Goal: Task Accomplishment & Management: Manage account settings

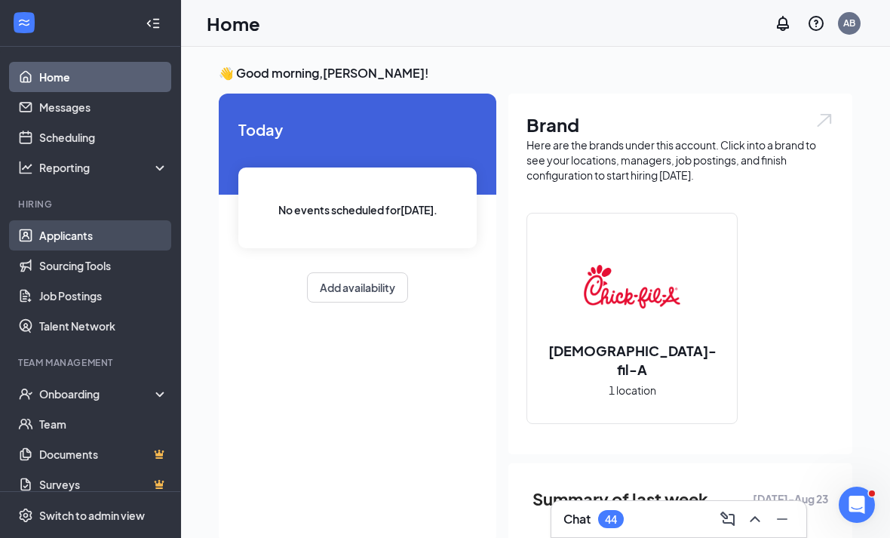
click at [84, 244] on link "Applicants" at bounding box center [103, 235] width 129 height 30
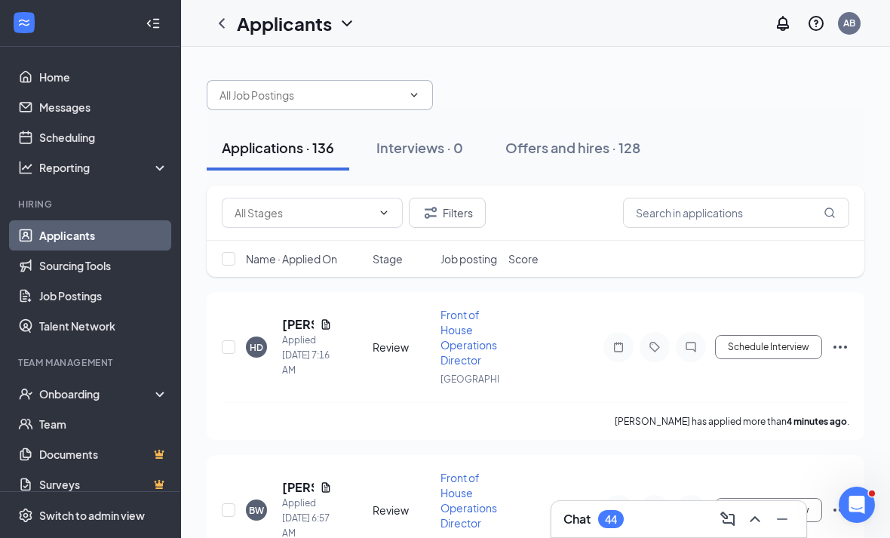
click at [268, 95] on input "text" at bounding box center [310, 95] width 182 height 17
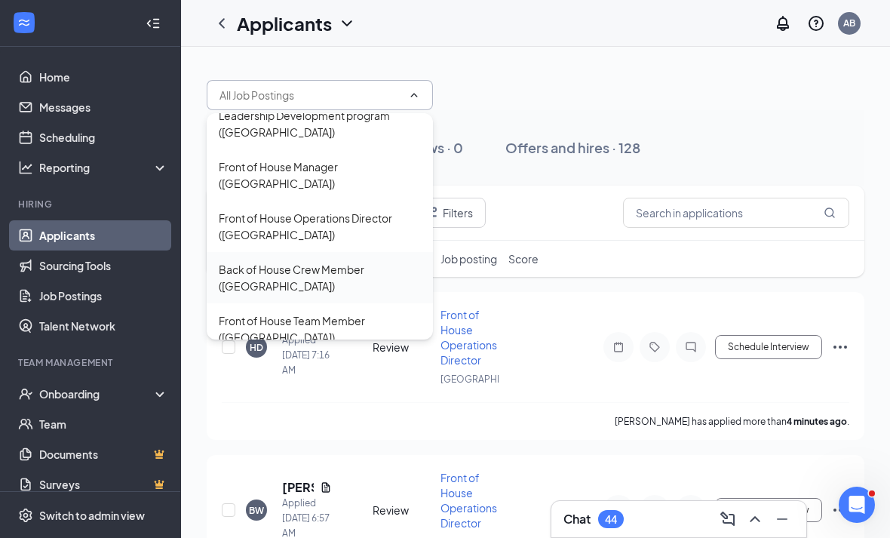
scroll to position [14, 0]
click at [295, 314] on div "Front of House Team Member ([GEOGRAPHIC_DATA])" at bounding box center [320, 330] width 202 height 33
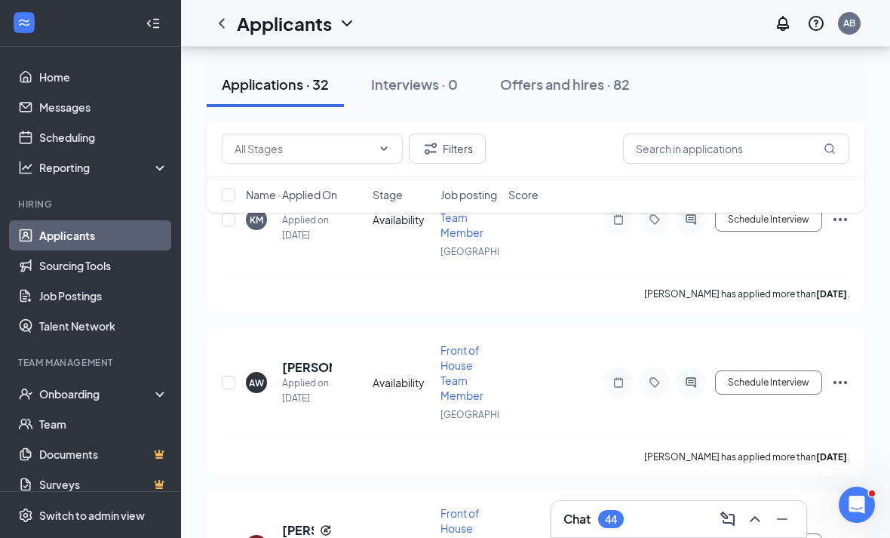
scroll to position [4913, 0]
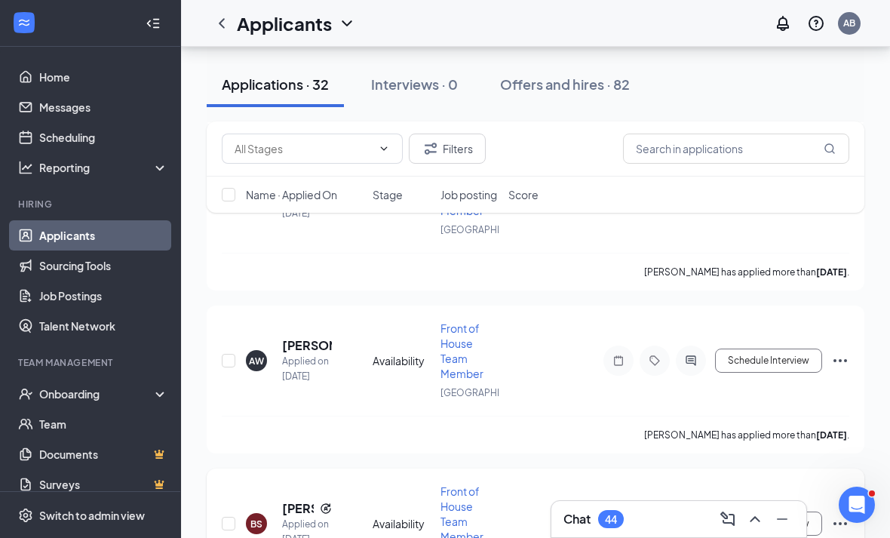
click at [295, 500] on h5 "[PERSON_NAME]" at bounding box center [298, 508] width 32 height 17
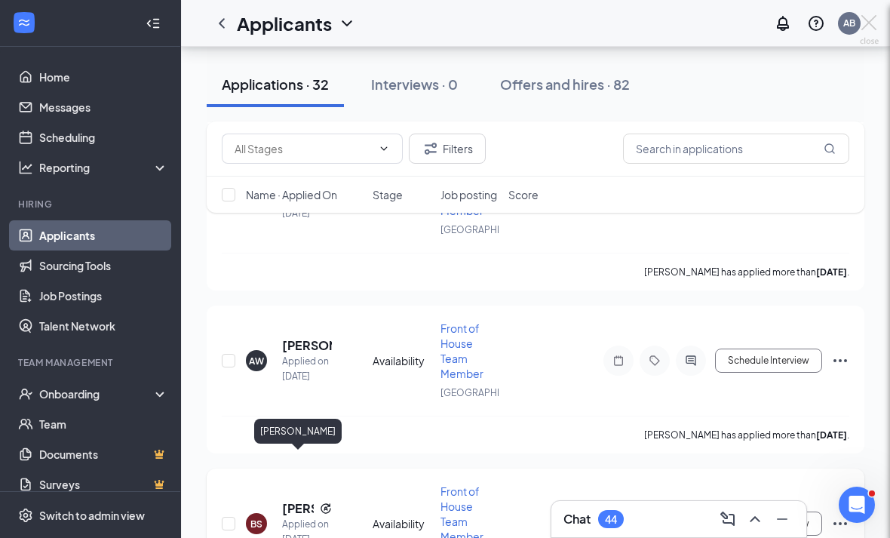
scroll to position [4961, 0]
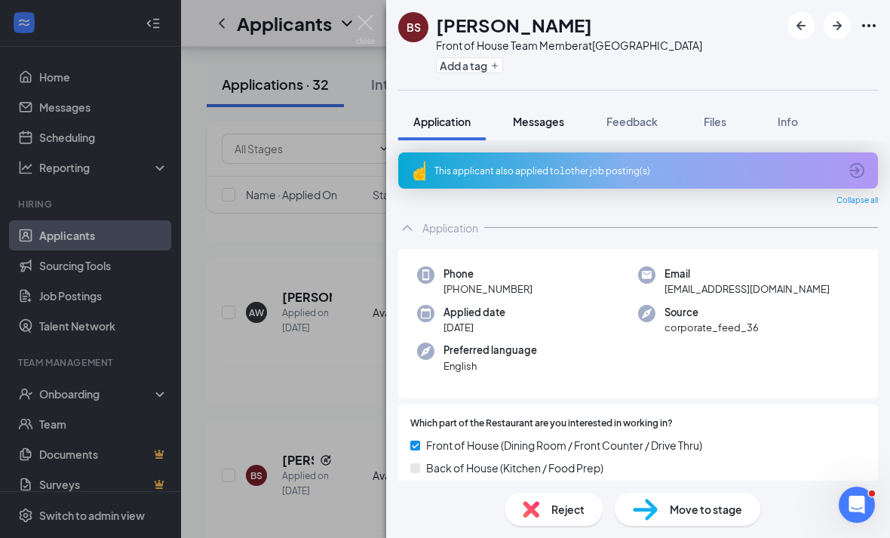
click at [544, 121] on span "Messages" at bounding box center [538, 122] width 51 height 14
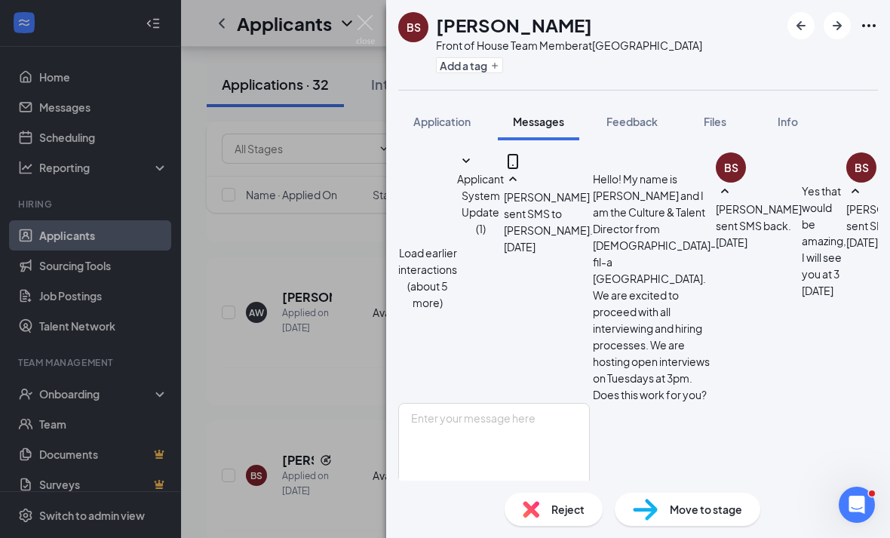
scroll to position [763, 0]
click at [559, 502] on span "Reject" at bounding box center [567, 509] width 33 height 17
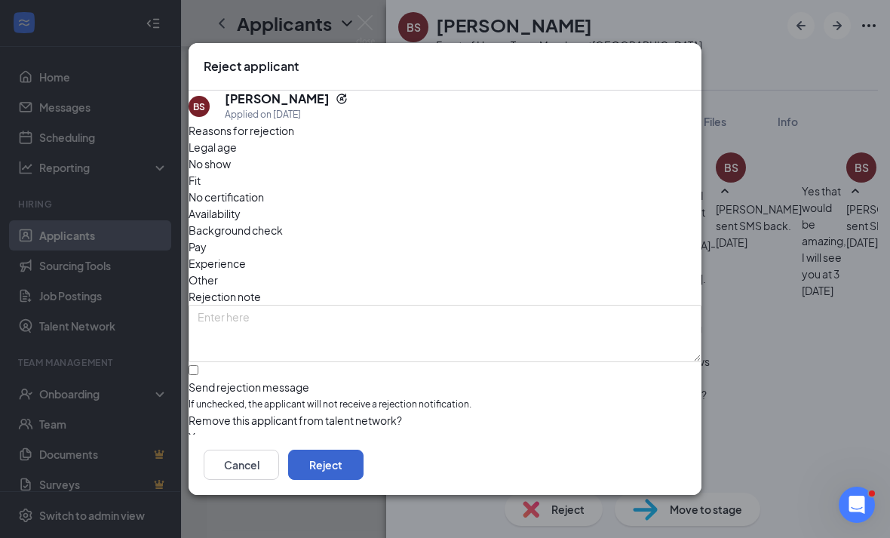
click at [363, 466] on button "Reject" at bounding box center [325, 464] width 75 height 30
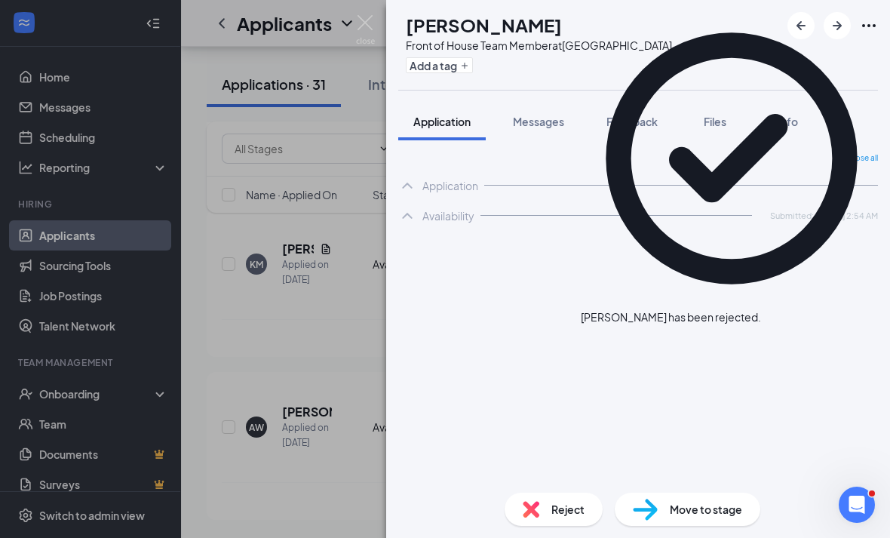
scroll to position [4800, 0]
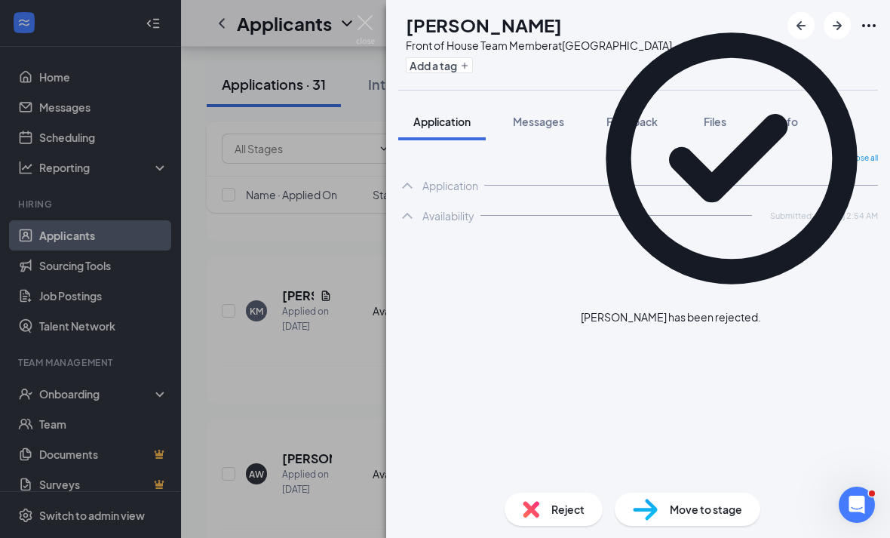
click at [293, 309] on div "AB [PERSON_NAME] Front of House Team Member at [GEOGRAPHIC_DATA] Add a tag Appl…" at bounding box center [445, 269] width 890 height 538
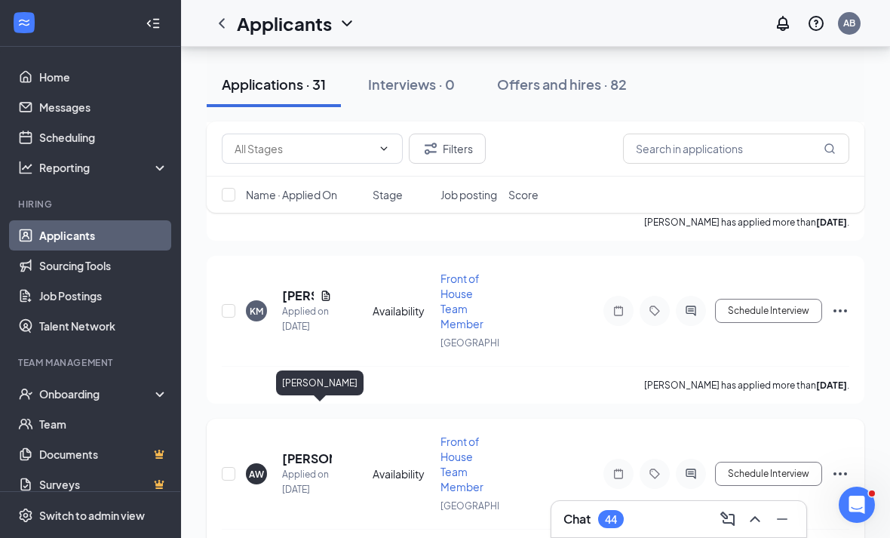
click at [293, 450] on h5 "[PERSON_NAME]" at bounding box center [307, 458] width 50 height 17
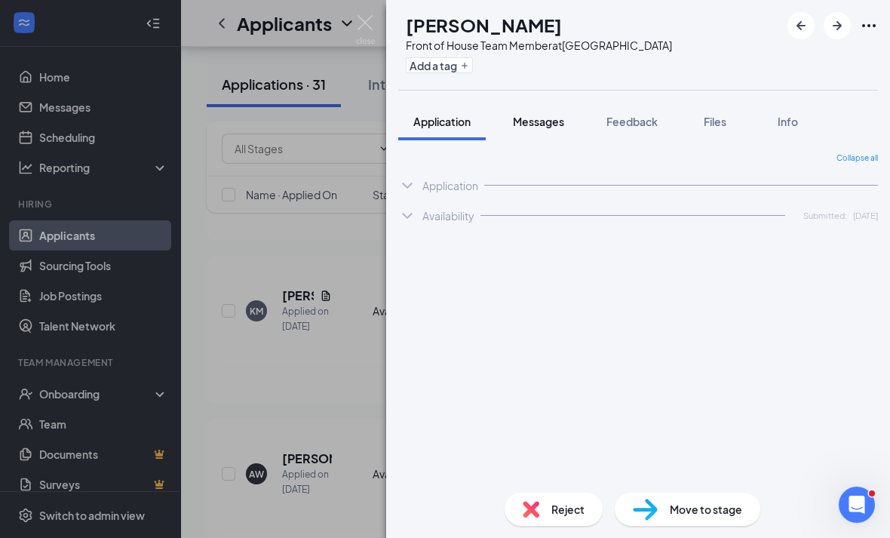
click at [543, 118] on span "Messages" at bounding box center [538, 122] width 51 height 14
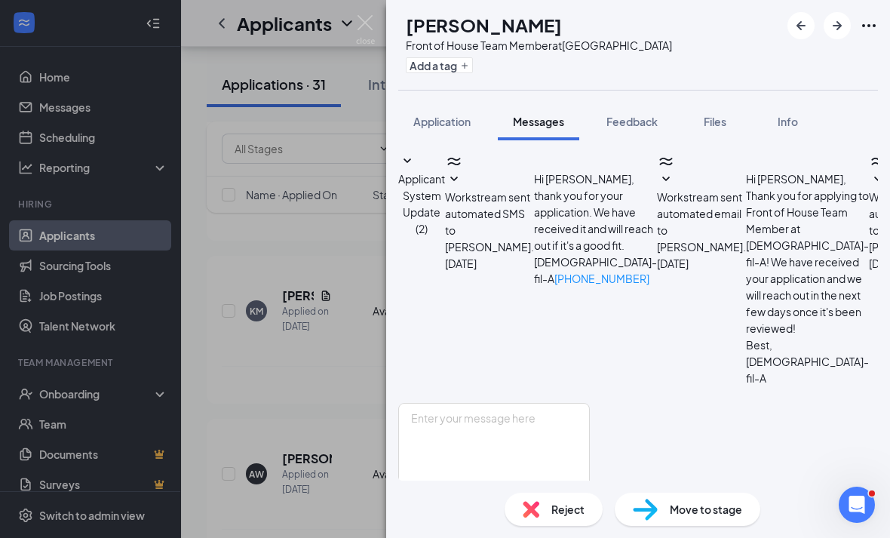
scroll to position [452, 0]
click at [543, 495] on div "Reject" at bounding box center [553, 508] width 98 height 33
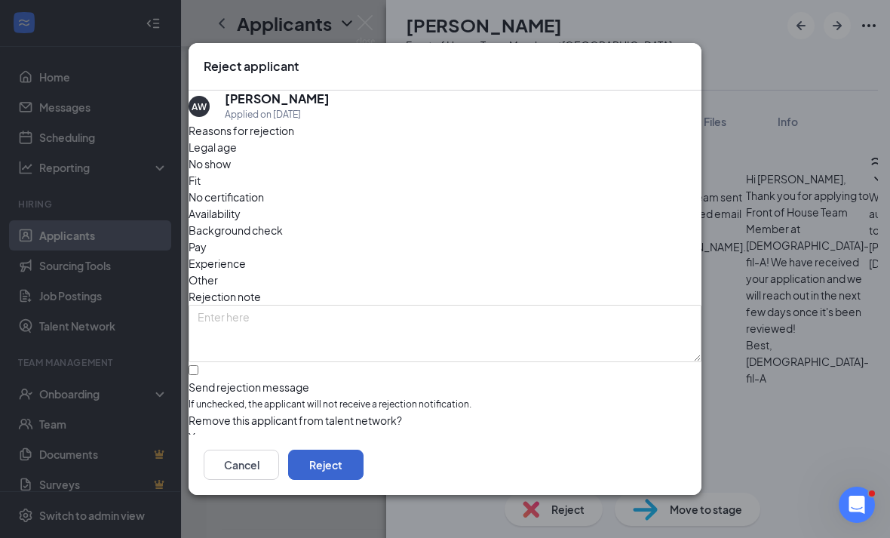
click at [363, 473] on button "Reject" at bounding box center [325, 464] width 75 height 30
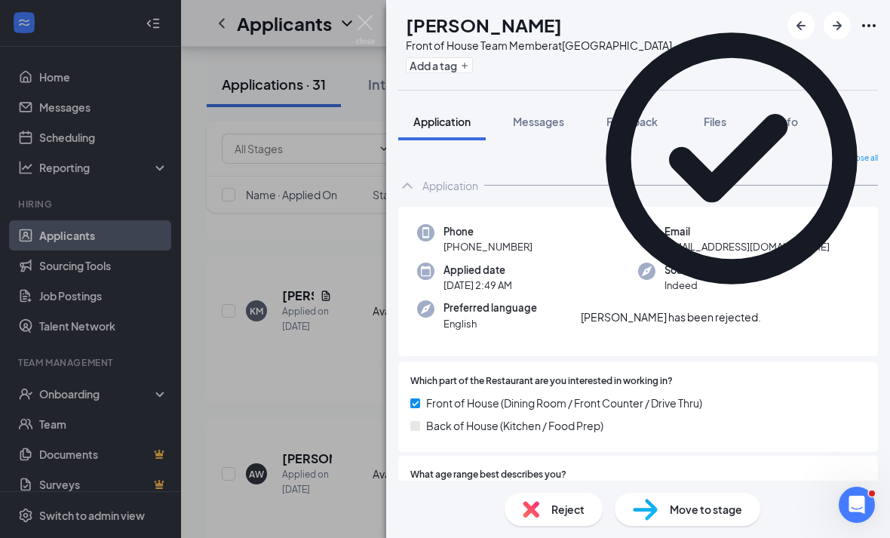
click at [313, 400] on div "AB [PERSON_NAME] Front of House Team Member at [GEOGRAPHIC_DATA] Add a tag Appl…" at bounding box center [445, 269] width 890 height 538
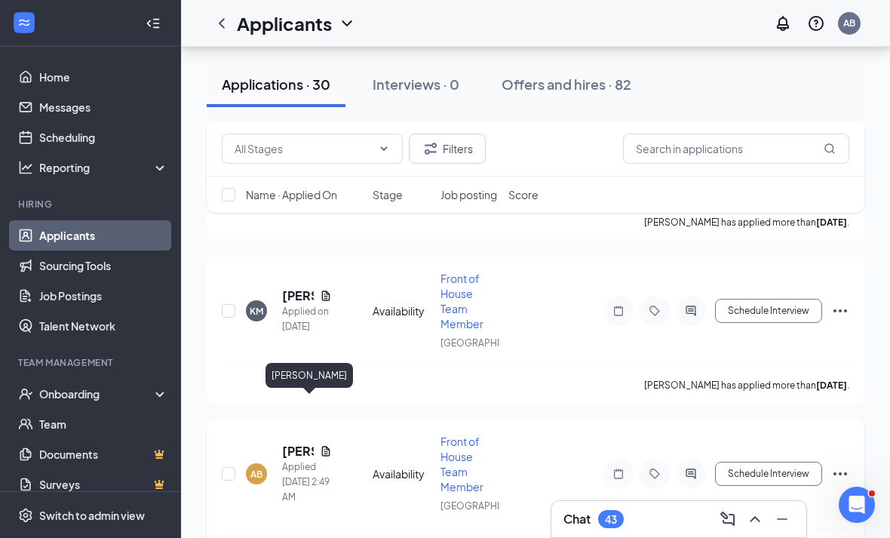
click at [285, 443] on h5 "[PERSON_NAME]" at bounding box center [298, 451] width 32 height 17
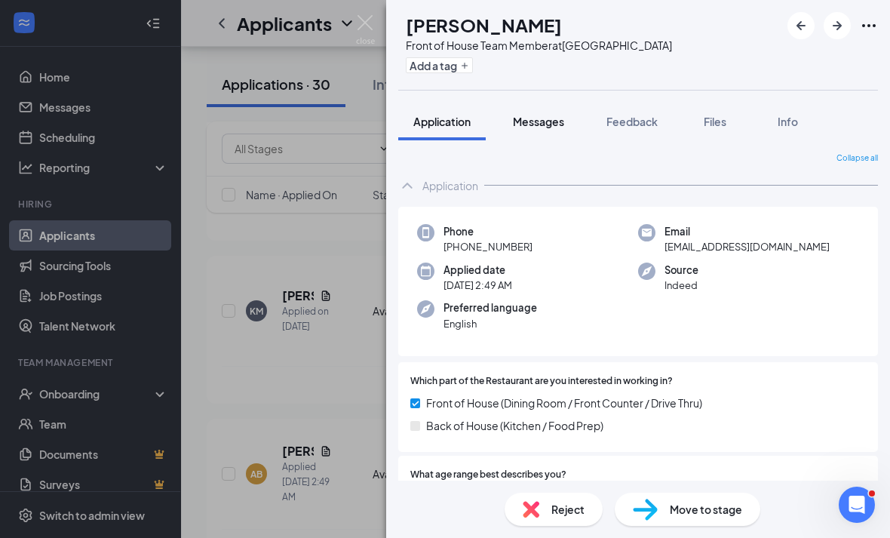
click at [543, 128] on div "Messages" at bounding box center [538, 121] width 51 height 15
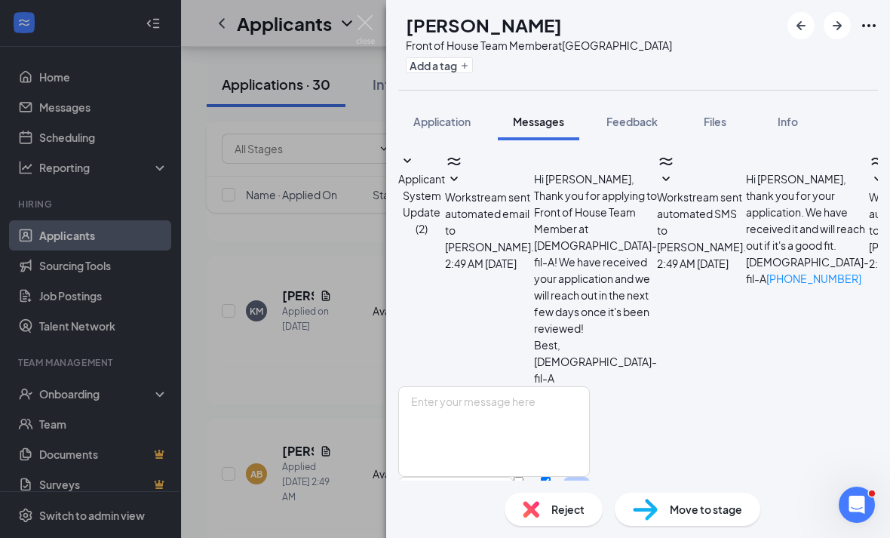
scroll to position [48, 0]
click at [714, 115] on span "Files" at bounding box center [714, 122] width 23 height 14
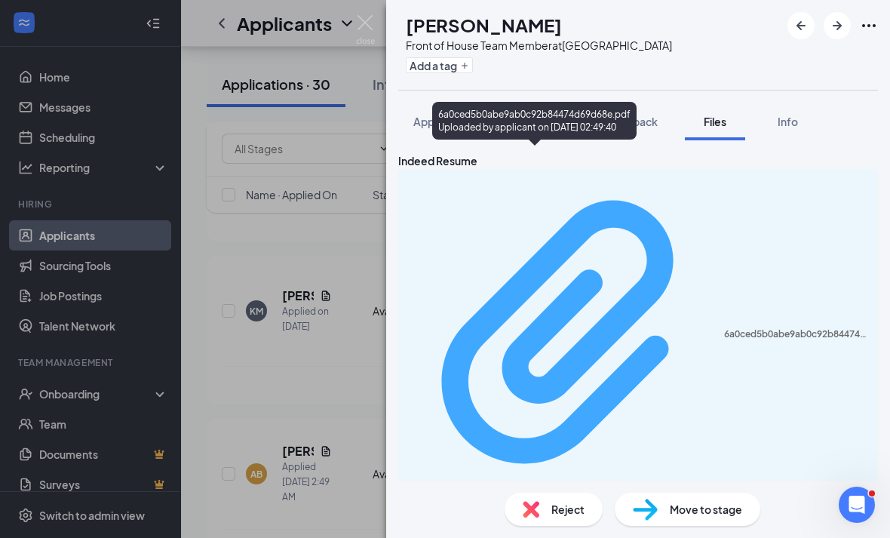
click at [724, 328] on div "6a0ced5b0abe9ab0c92b84474d69d68e.pdf" at bounding box center [796, 334] width 145 height 12
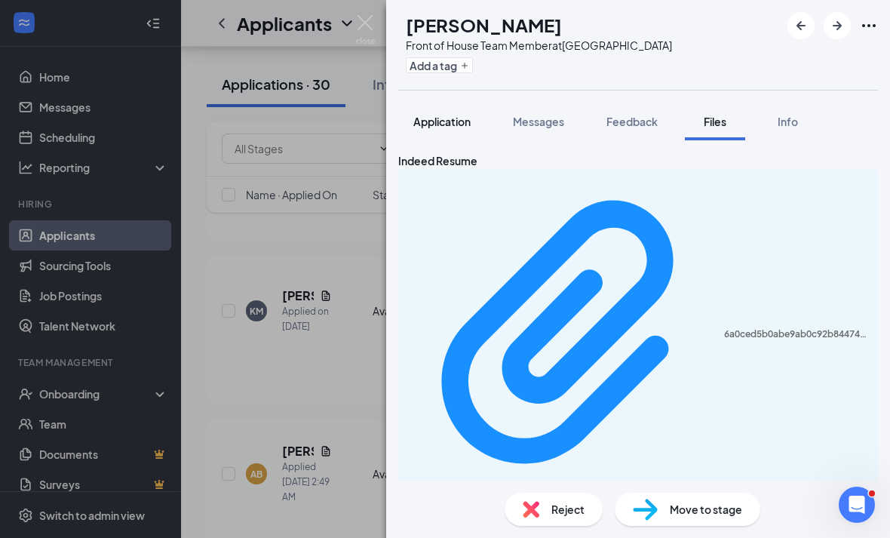
click at [465, 115] on span "Application" at bounding box center [441, 122] width 57 height 14
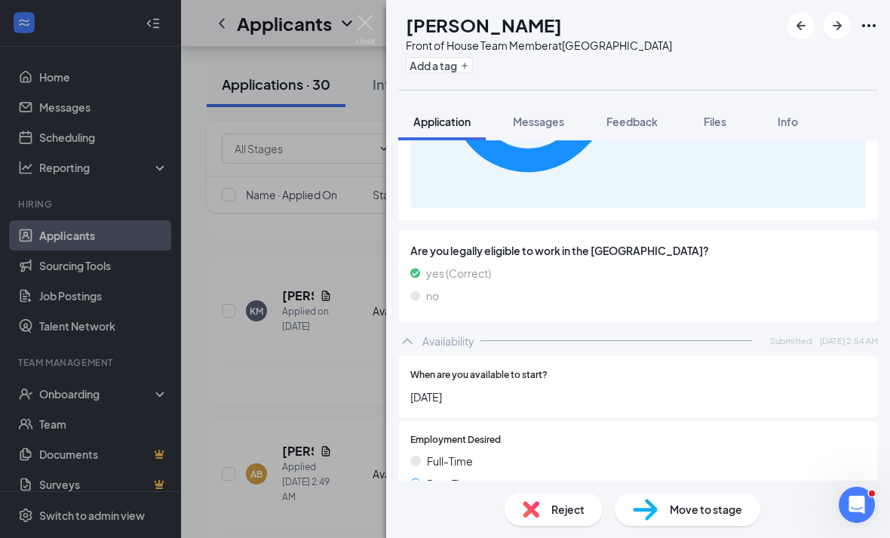
scroll to position [2623, 0]
click at [558, 103] on button "Messages" at bounding box center [538, 122] width 81 height 38
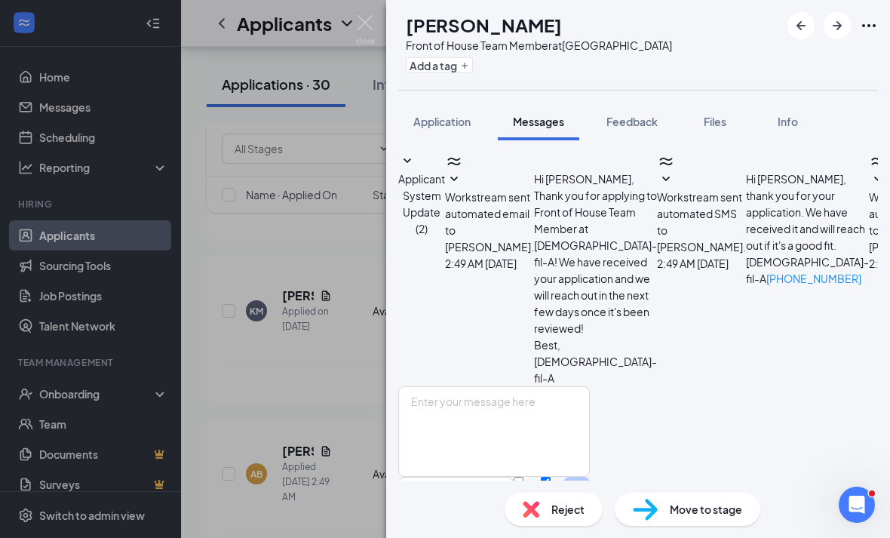
scroll to position [78, 0]
click at [590, 411] on textarea at bounding box center [493, 431] width 191 height 90
click at [590, 476] on div "Email SMS Send" at bounding box center [551, 502] width 76 height 52
click at [523, 476] on input "Email" at bounding box center [518, 481] width 10 height 10
checkbox input "true"
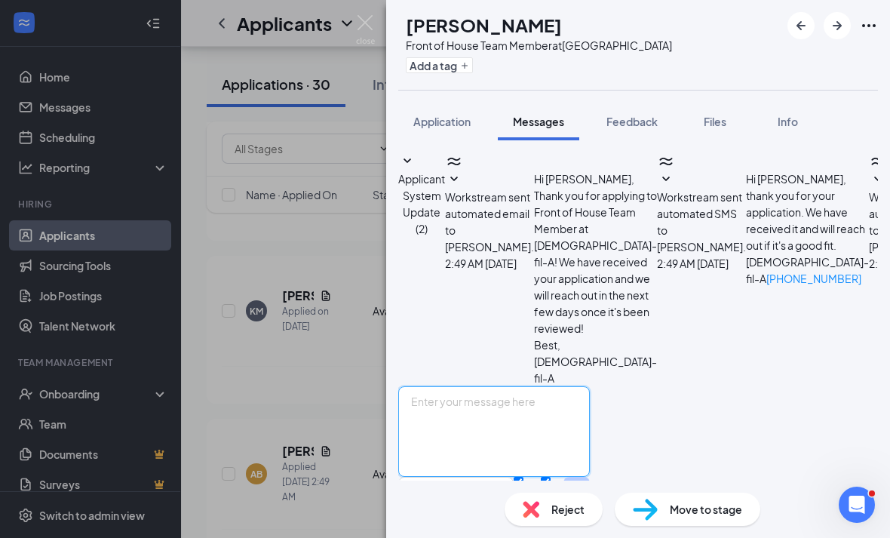
click at [590, 397] on textarea at bounding box center [493, 431] width 191 height 90
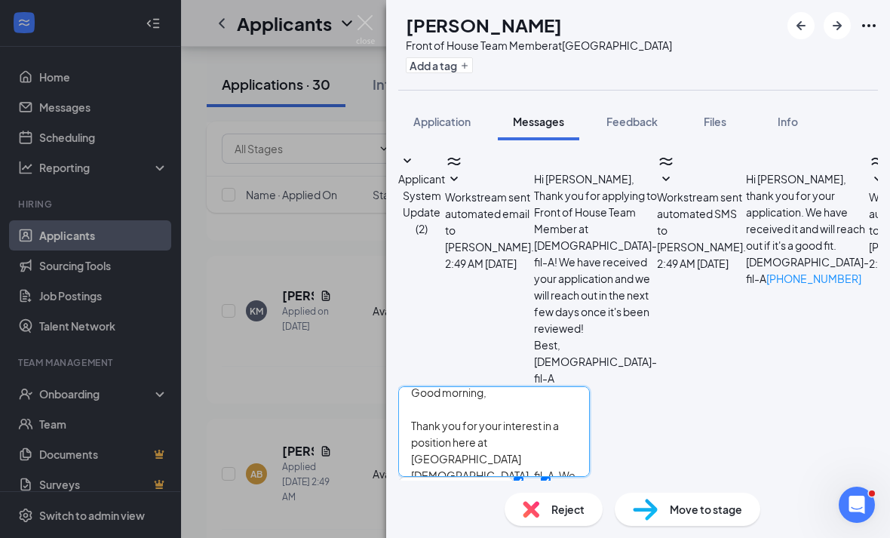
scroll to position [0, 0]
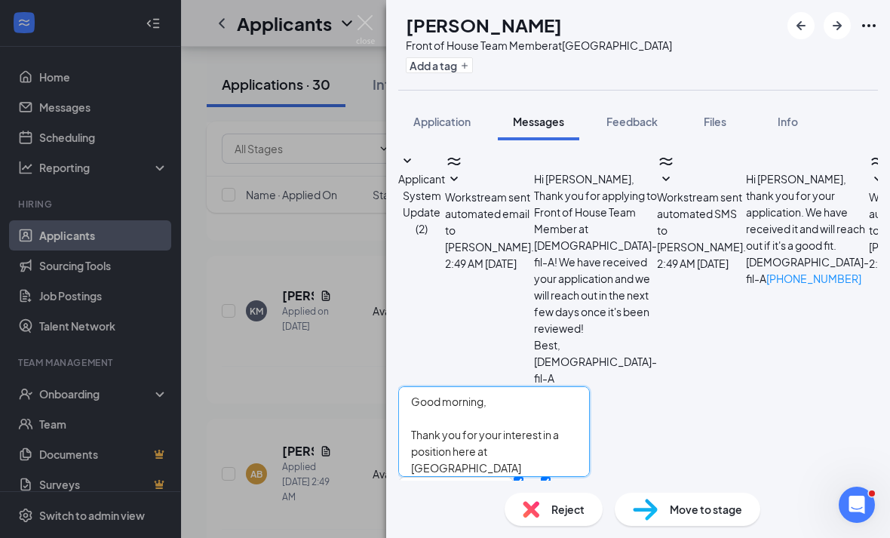
drag, startPoint x: 733, startPoint y: 410, endPoint x: 432, endPoint y: 348, distance: 307.1
click at [432, 386] on textarea "Good morning, Thank you for your interest in a position here at [GEOGRAPHIC_DAT…" at bounding box center [493, 431] width 191 height 90
type textarea "Good morning, Thank you for your interest in a position here at [GEOGRAPHIC_DAT…"
click at [590, 476] on button "Send" at bounding box center [576, 504] width 26 height 57
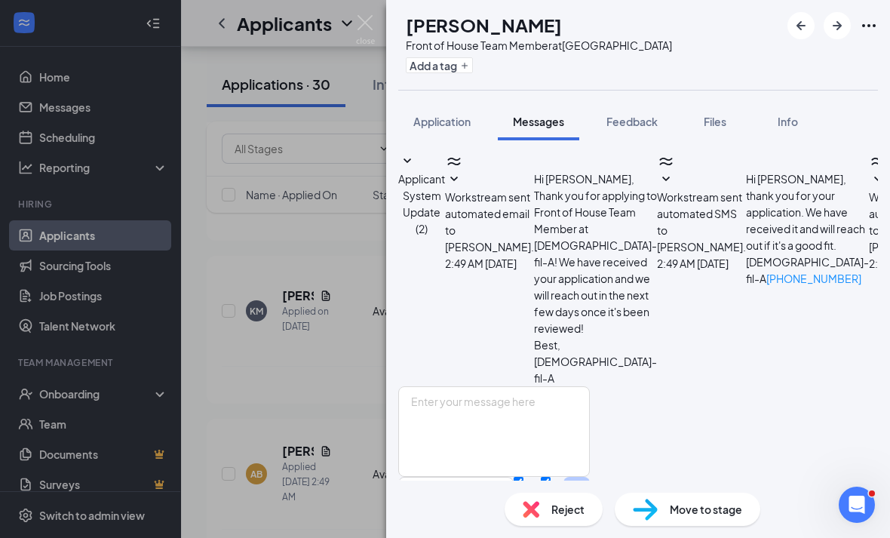
click at [308, 372] on div "AB [PERSON_NAME] Front of House Team Member at [GEOGRAPHIC_DATA] Add a tag Appl…" at bounding box center [445, 269] width 890 height 538
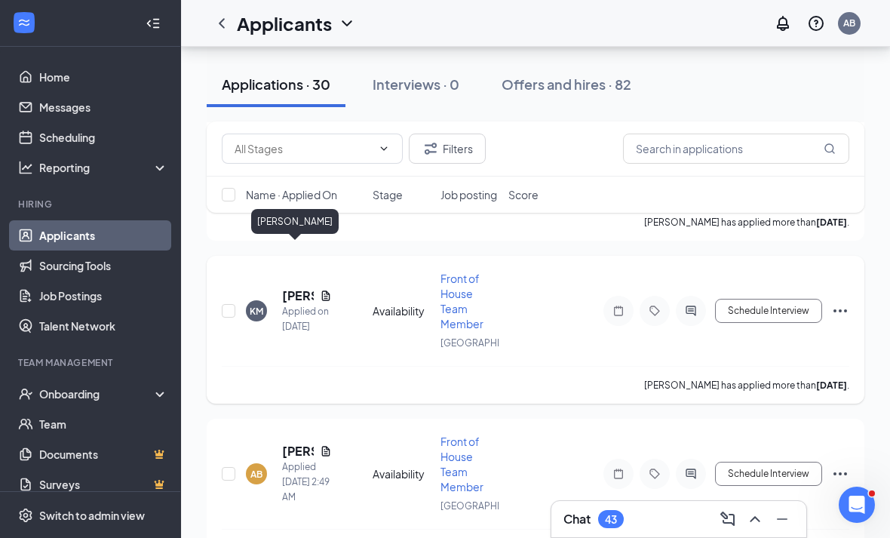
click at [296, 287] on h5 "[PERSON_NAME]" at bounding box center [298, 295] width 32 height 17
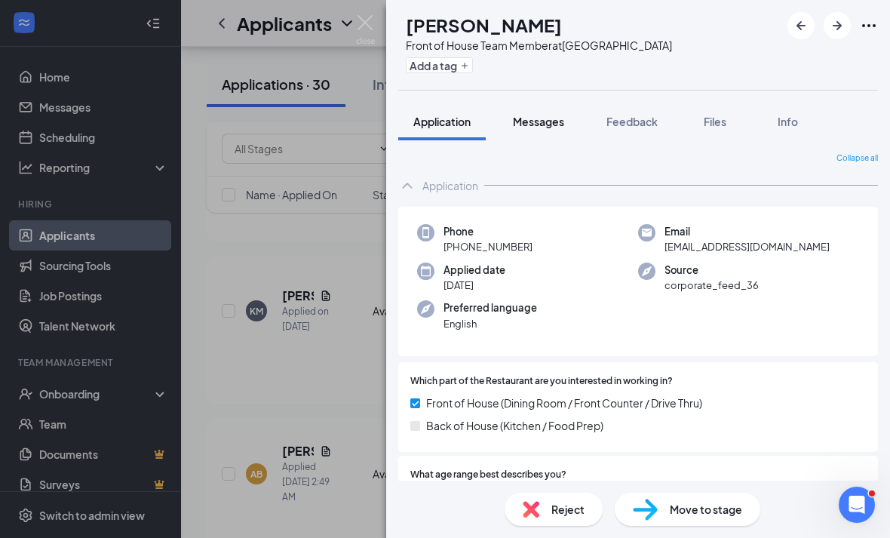
click at [534, 121] on span "Messages" at bounding box center [538, 122] width 51 height 14
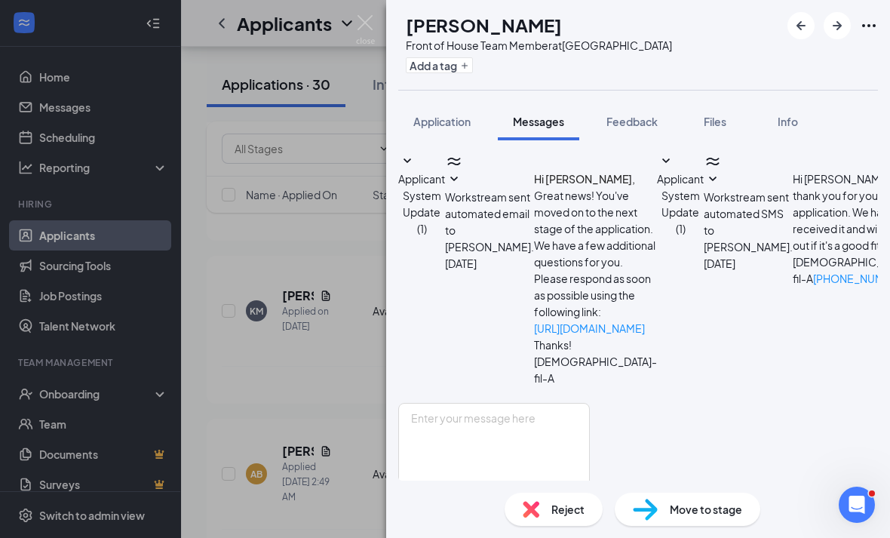
scroll to position [285, 0]
click at [578, 503] on span "Reject" at bounding box center [567, 509] width 33 height 17
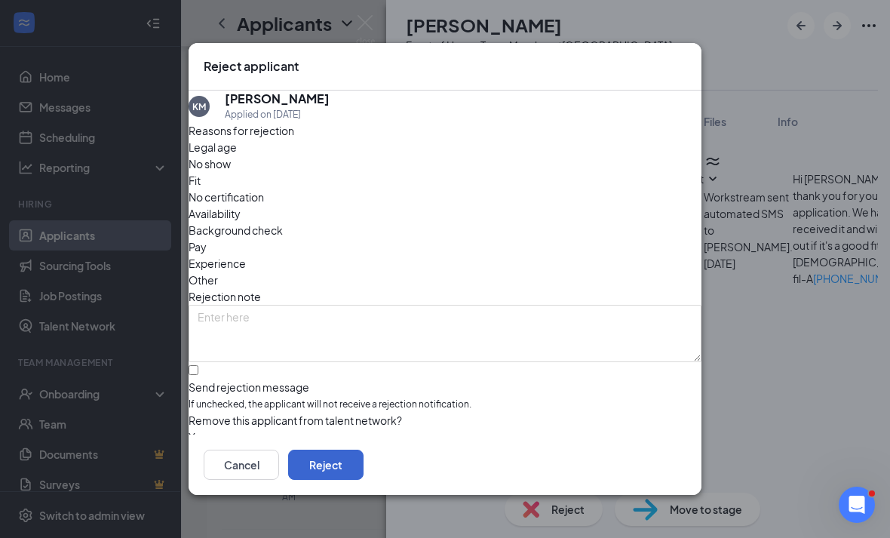
click at [363, 466] on button "Reject" at bounding box center [325, 464] width 75 height 30
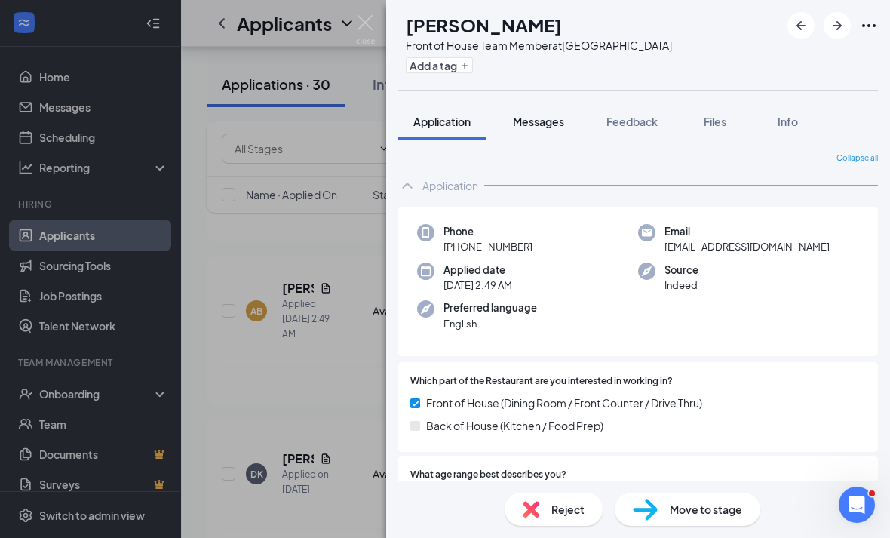
click at [557, 103] on button "Messages" at bounding box center [538, 122] width 81 height 38
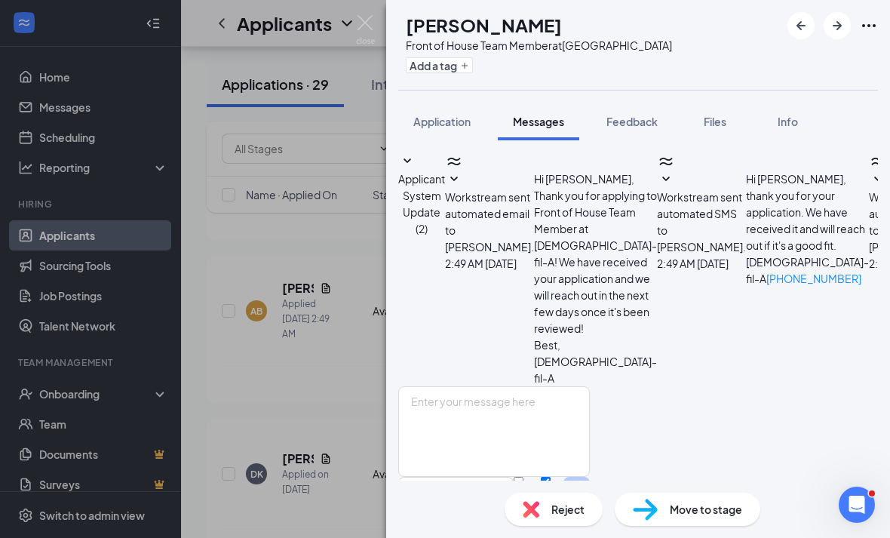
click at [311, 309] on div "AB [PERSON_NAME] Front of House Team Member at [GEOGRAPHIC_DATA] Add a tag Appl…" at bounding box center [445, 269] width 890 height 538
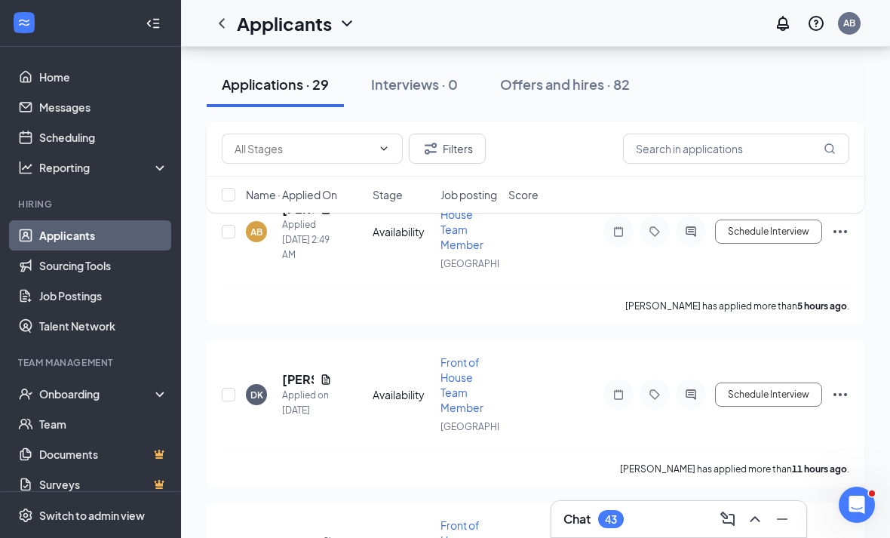
scroll to position [6043, 0]
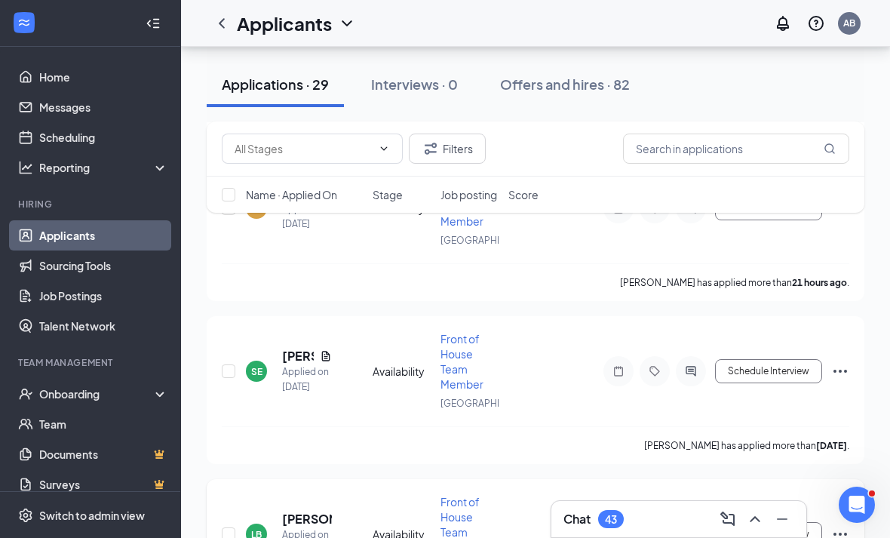
click at [316, 510] on h5 "[PERSON_NAME]" at bounding box center [307, 518] width 50 height 17
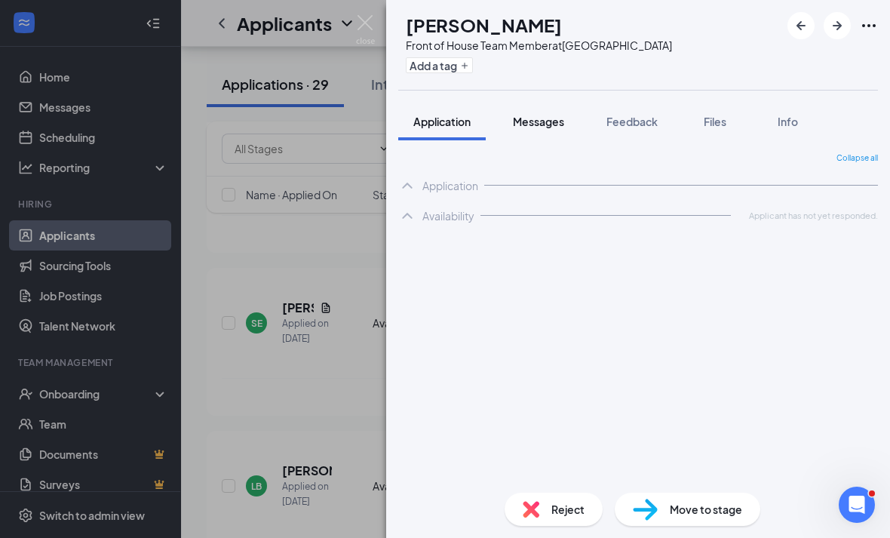
click at [546, 130] on button "Messages" at bounding box center [538, 122] width 81 height 38
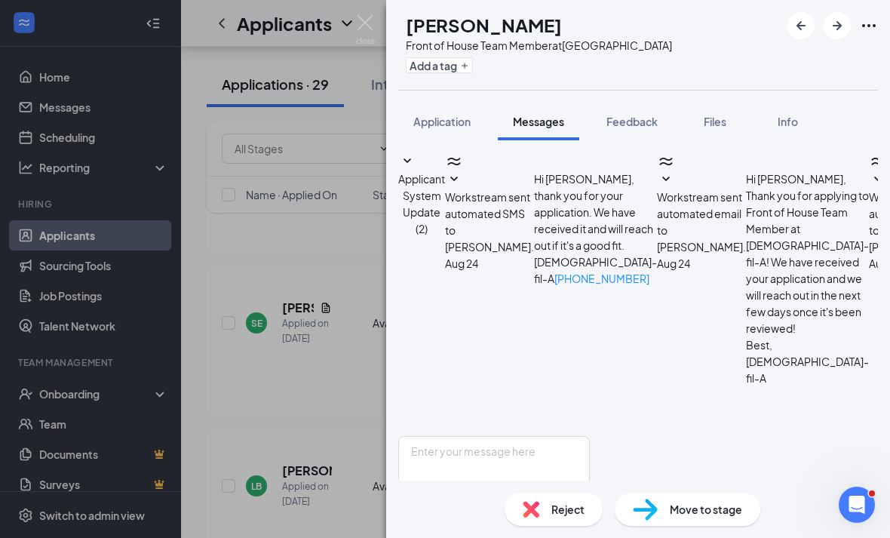
scroll to position [48, 0]
click at [715, 103] on button "Files" at bounding box center [715, 122] width 60 height 38
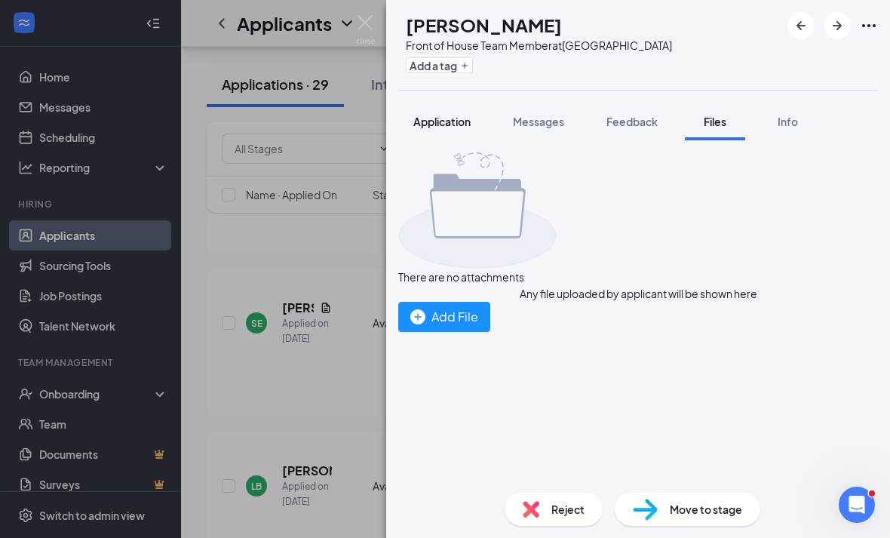
click at [430, 115] on span "Application" at bounding box center [441, 122] width 57 height 14
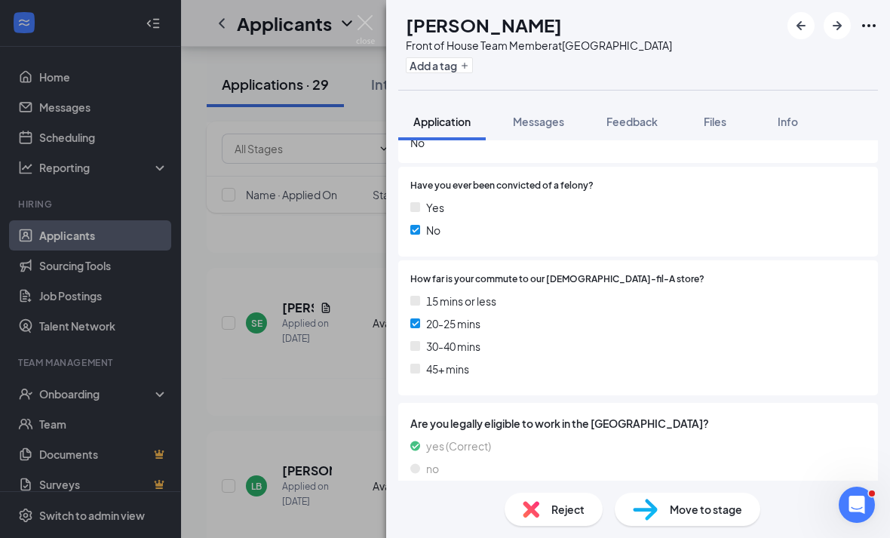
scroll to position [48, 0]
click at [543, 115] on span "Messages" at bounding box center [538, 122] width 51 height 14
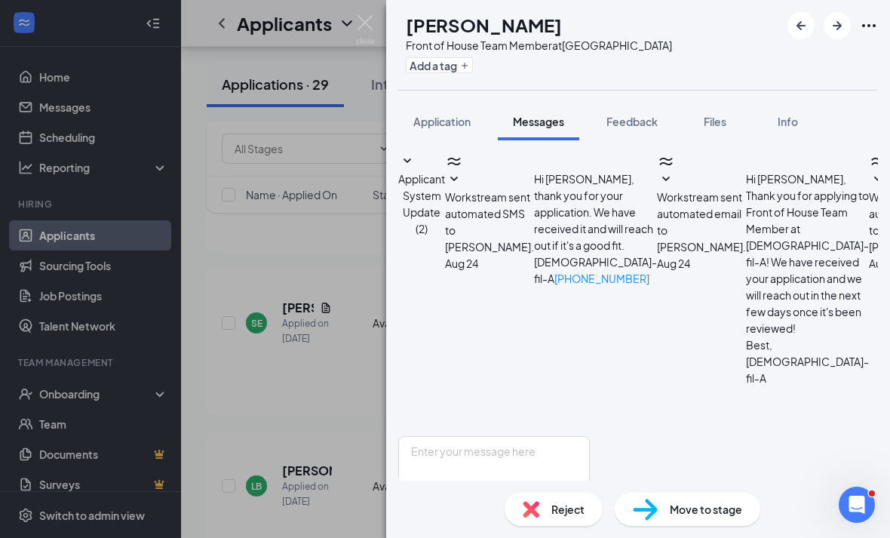
scroll to position [106, 0]
click at [455, 114] on div "Application" at bounding box center [441, 121] width 57 height 15
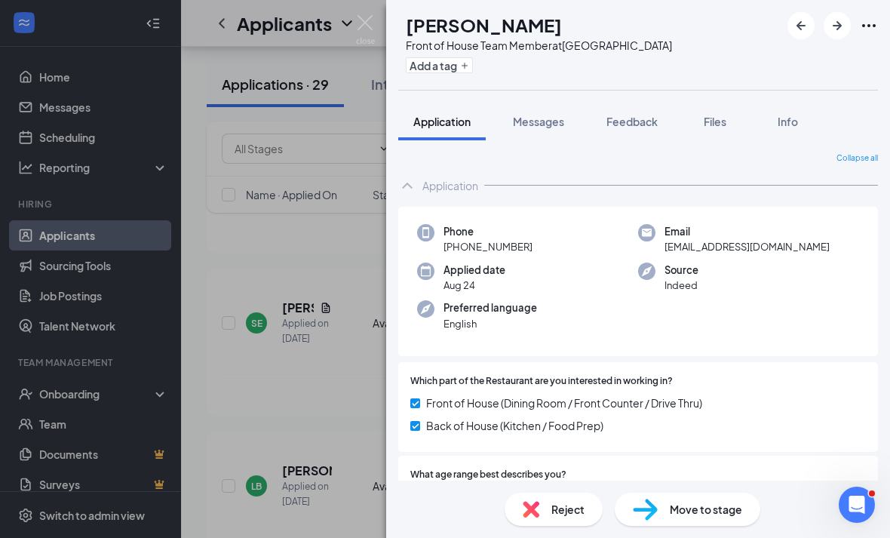
scroll to position [48, 0]
click at [571, 505] on span "Reject" at bounding box center [567, 509] width 33 height 17
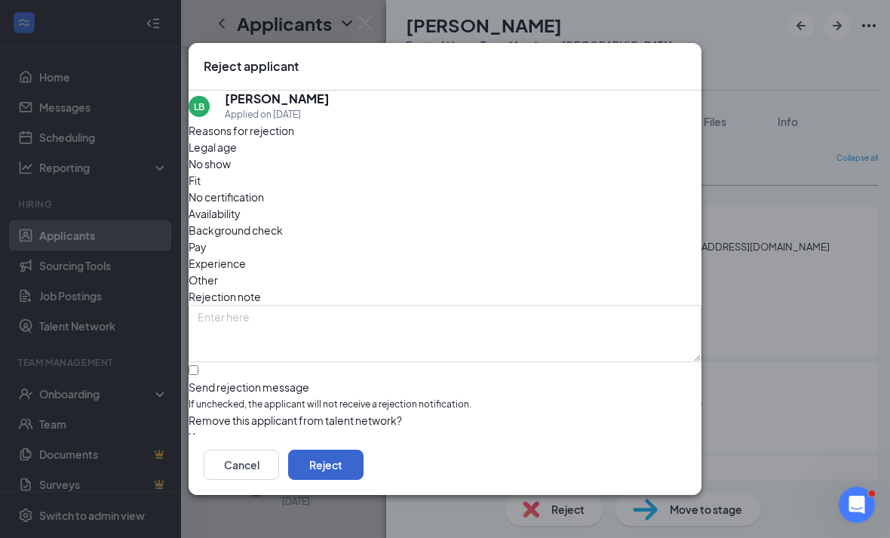
click at [363, 479] on button "Reject" at bounding box center [325, 464] width 75 height 30
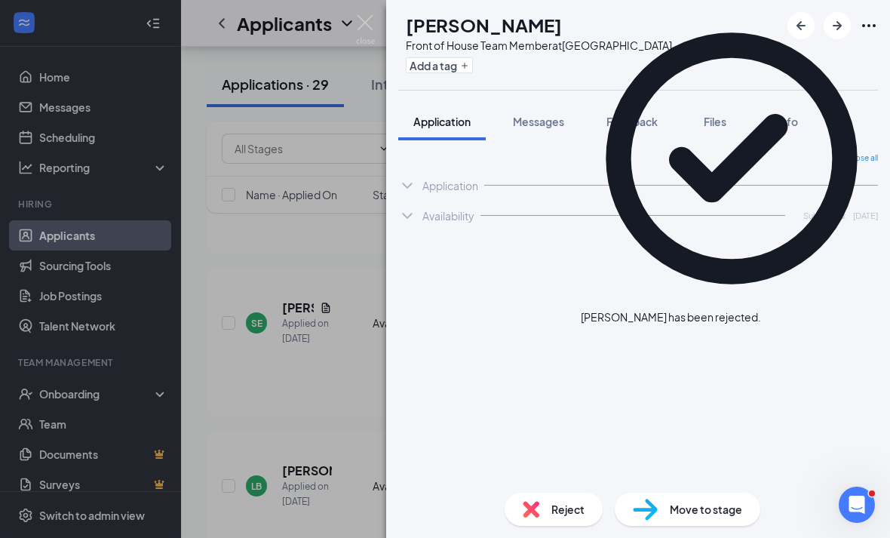
click at [326, 353] on div "[PERSON_NAME] Front of House Team Member at [GEOGRAPHIC_DATA] Add a tag Applica…" at bounding box center [445, 269] width 890 height 538
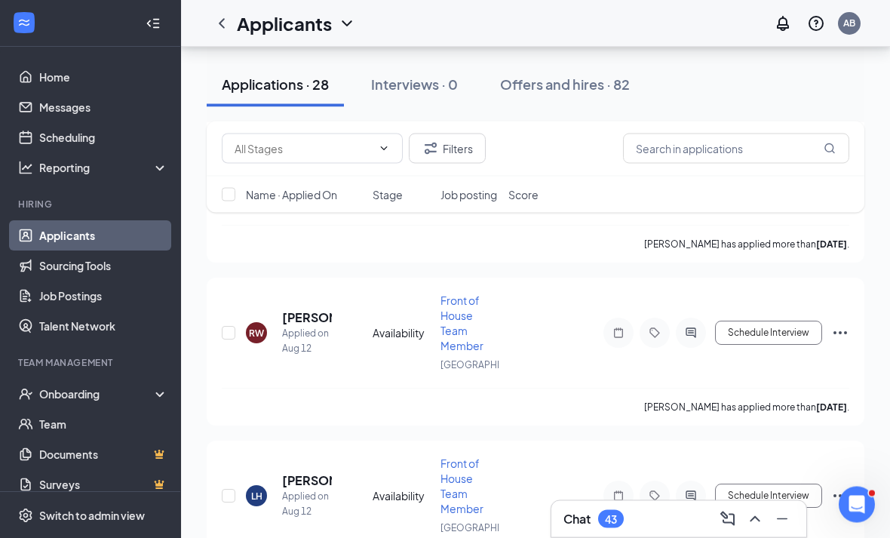
scroll to position [8785, 0]
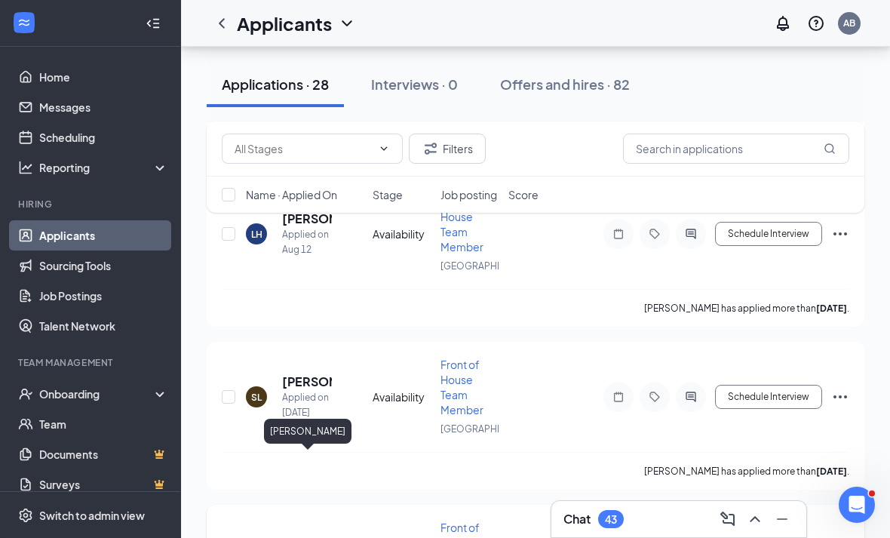
click at [304, 536] on h5 "[PERSON_NAME]" at bounding box center [298, 544] width 32 height 17
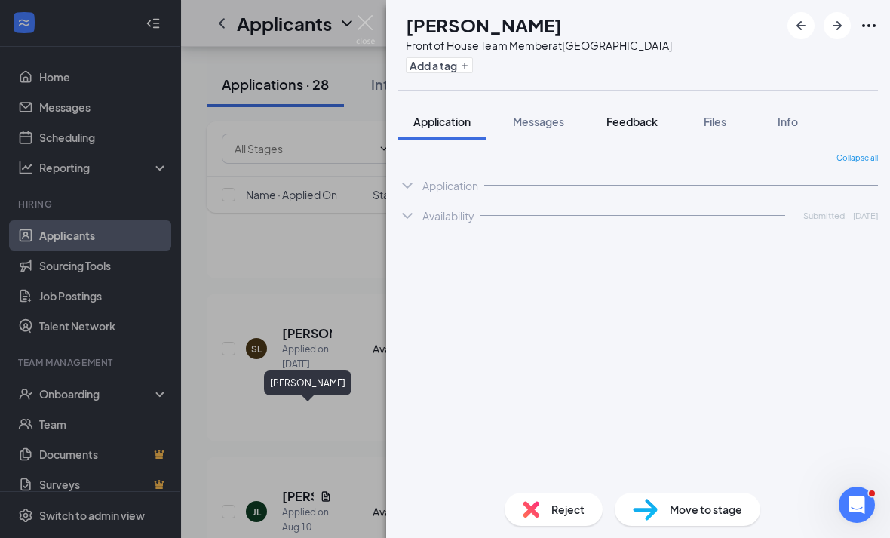
click at [593, 121] on button "Feedback" at bounding box center [631, 122] width 81 height 38
click at [549, 126] on span "Messages" at bounding box center [538, 122] width 51 height 14
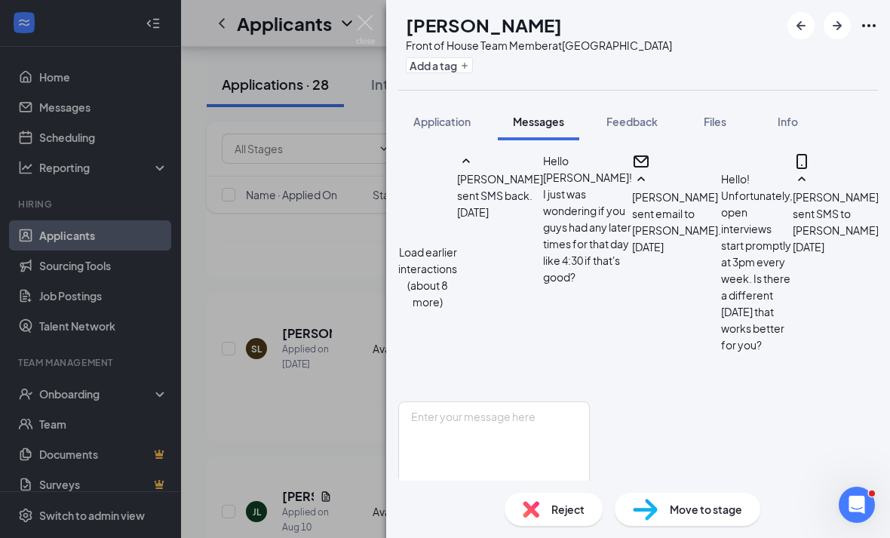
scroll to position [865, 0]
click at [568, 504] on span "Reject" at bounding box center [567, 509] width 33 height 17
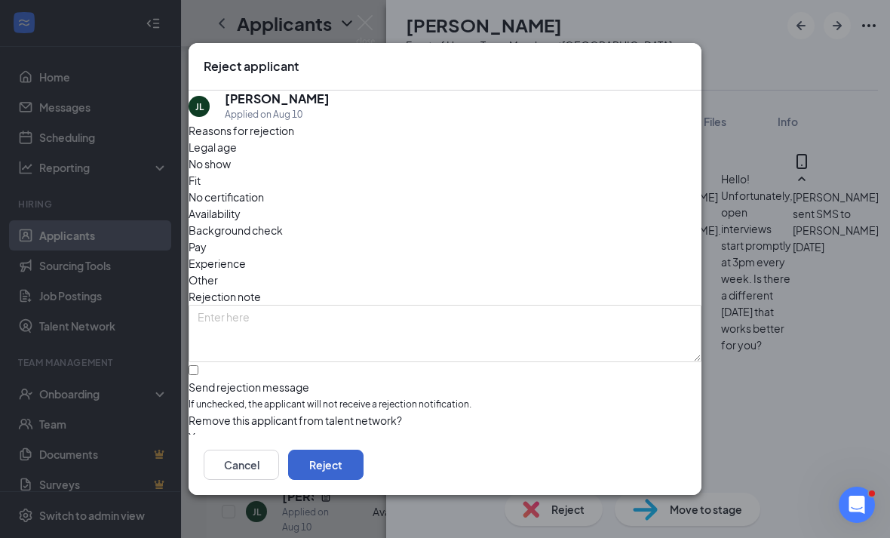
click at [363, 468] on button "Reject" at bounding box center [325, 464] width 75 height 30
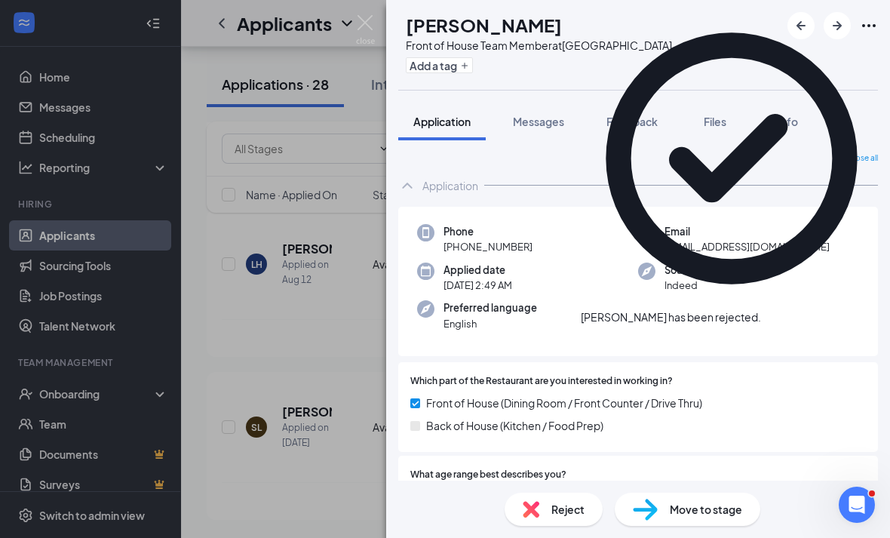
scroll to position [8511, 0]
